Goal: Obtain resource: Download file/media

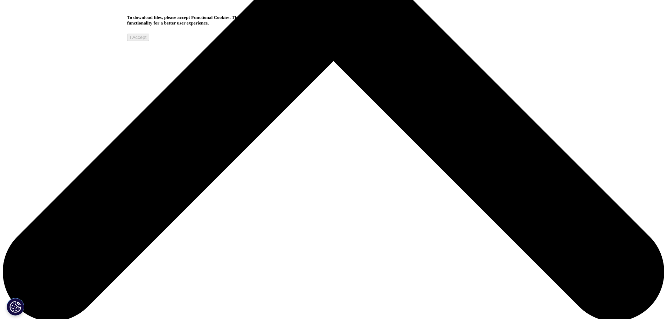
scroll to position [348, 0]
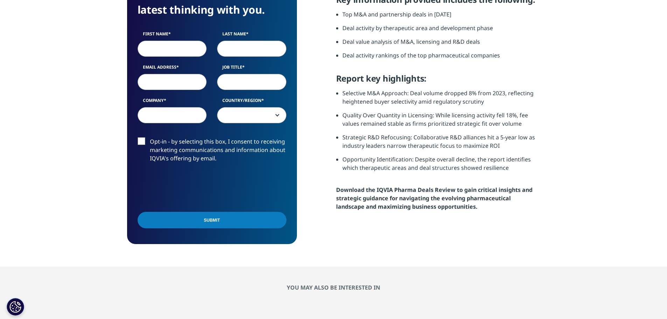
scroll to position [280, 413]
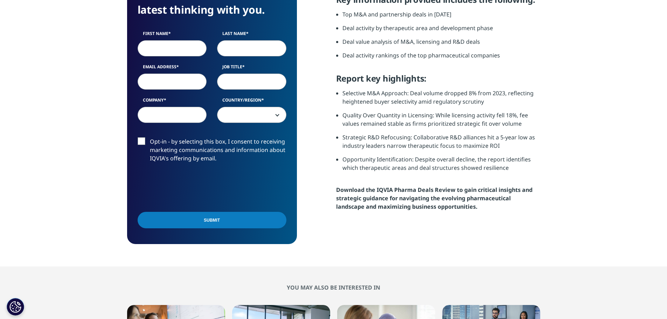
click at [156, 50] on input "First Name" at bounding box center [172, 48] width 69 height 16
type input "teruo"
click at [242, 46] on input "Last Name" at bounding box center [251, 48] width 69 height 16
type input "nakamura"
click at [189, 82] on input "Email Address" at bounding box center [172, 82] width 69 height 16
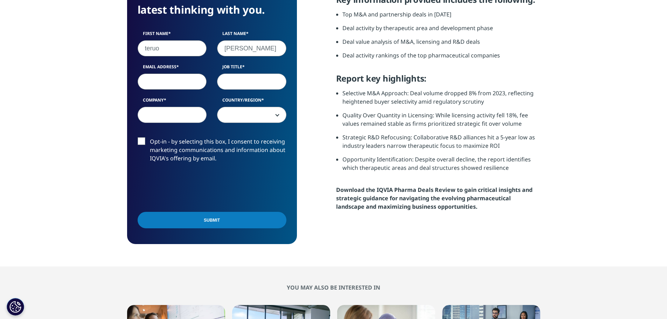
type input "nakamurateruo@chugai-pharm.co.jp"
click at [232, 81] on input "Job Title" at bounding box center [251, 82] width 69 height 16
type input "Senior manager"
click at [185, 117] on input "Company" at bounding box center [172, 115] width 69 height 16
type input "Chugai Pharmaceutial"
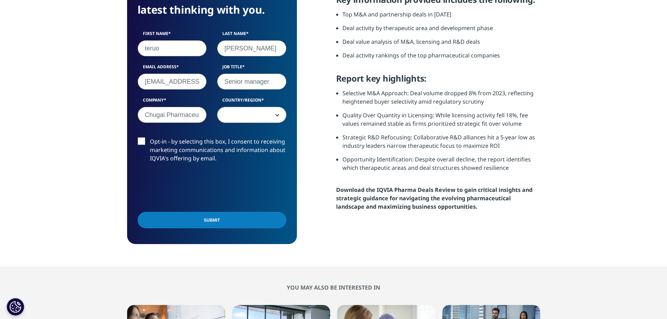
click at [234, 117] on span at bounding box center [251, 115] width 69 height 16
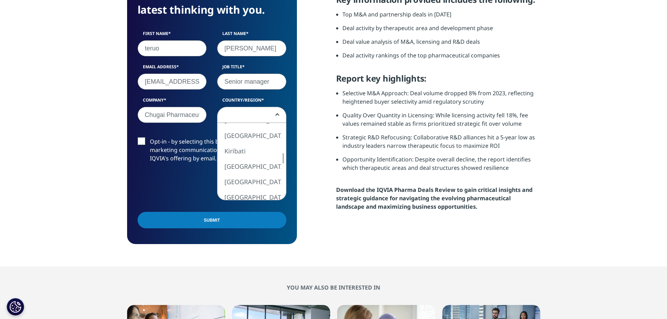
select select "[GEOGRAPHIC_DATA]"
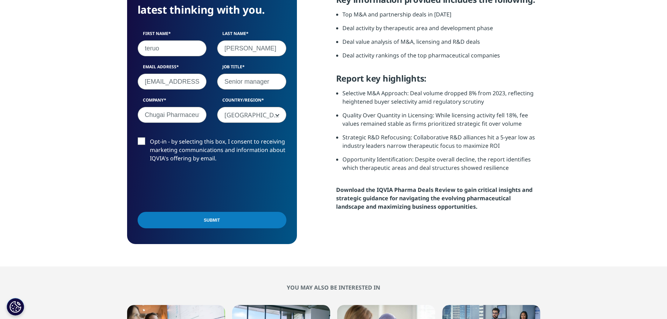
click at [226, 221] on input "Submit" at bounding box center [212, 220] width 149 height 16
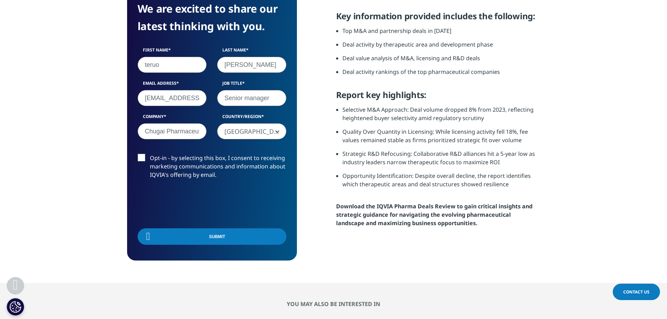
scroll to position [55, 170]
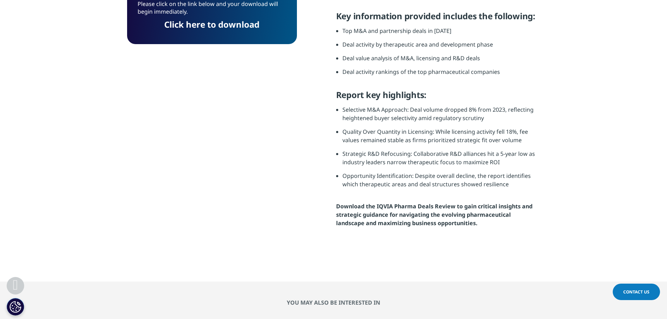
click at [214, 25] on link "Click here to download" at bounding box center [211, 25] width 95 height 12
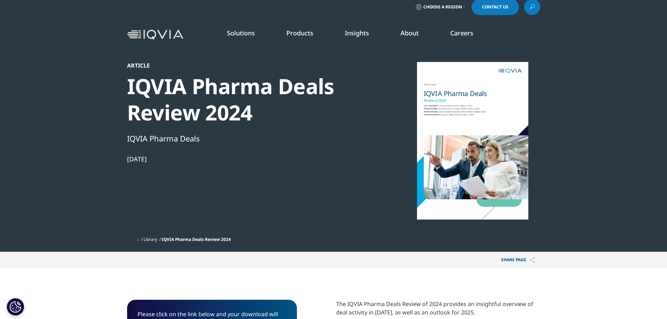
scroll to position [0, 0]
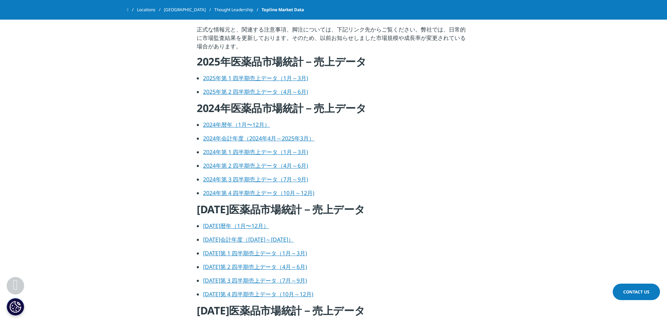
scroll to position [245, 0]
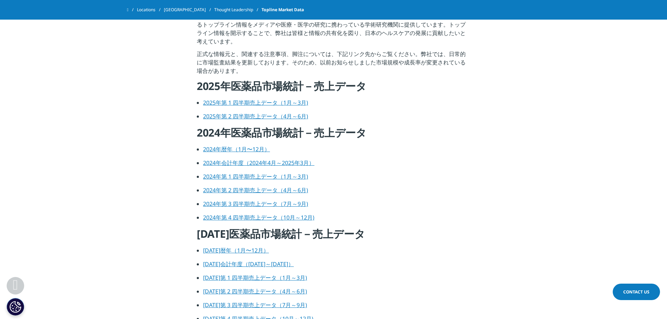
click at [247, 148] on link "2024年暦年（1月〜12月）" at bounding box center [236, 149] width 67 height 8
